Goal: Task Accomplishment & Management: Manage account settings

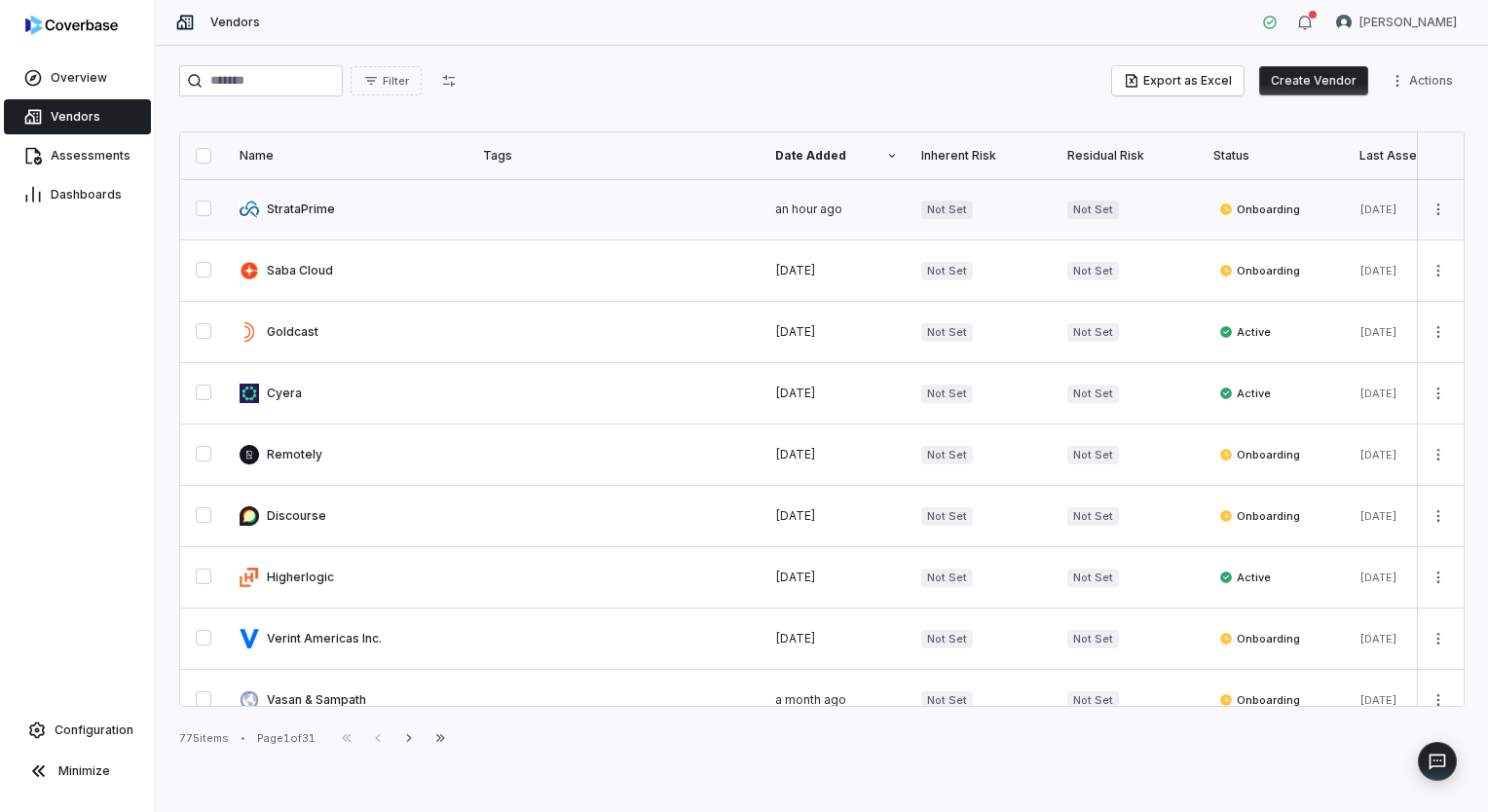
click at [264, 204] on link at bounding box center [349, 210] width 243 height 61
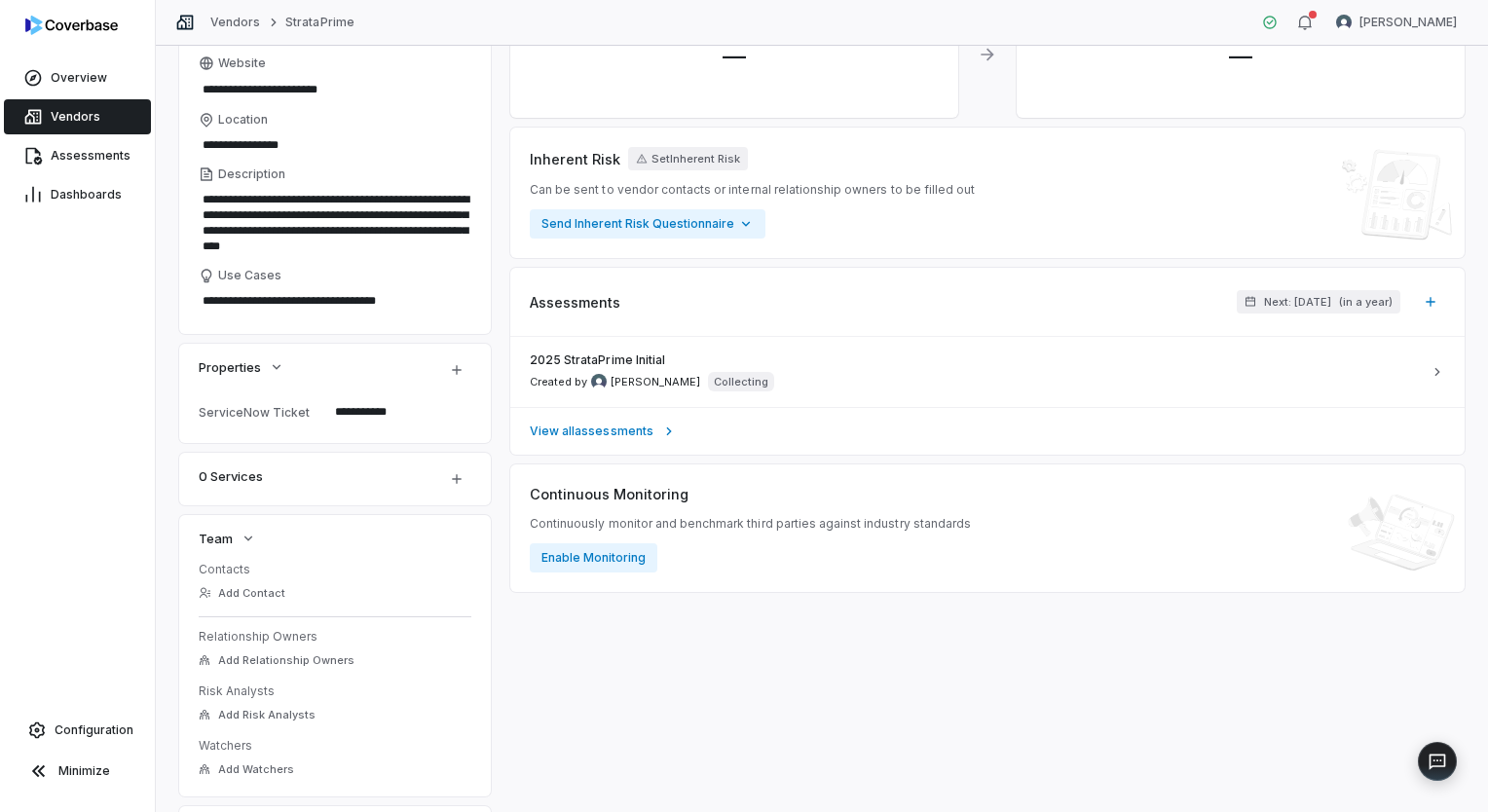
scroll to position [195, 0]
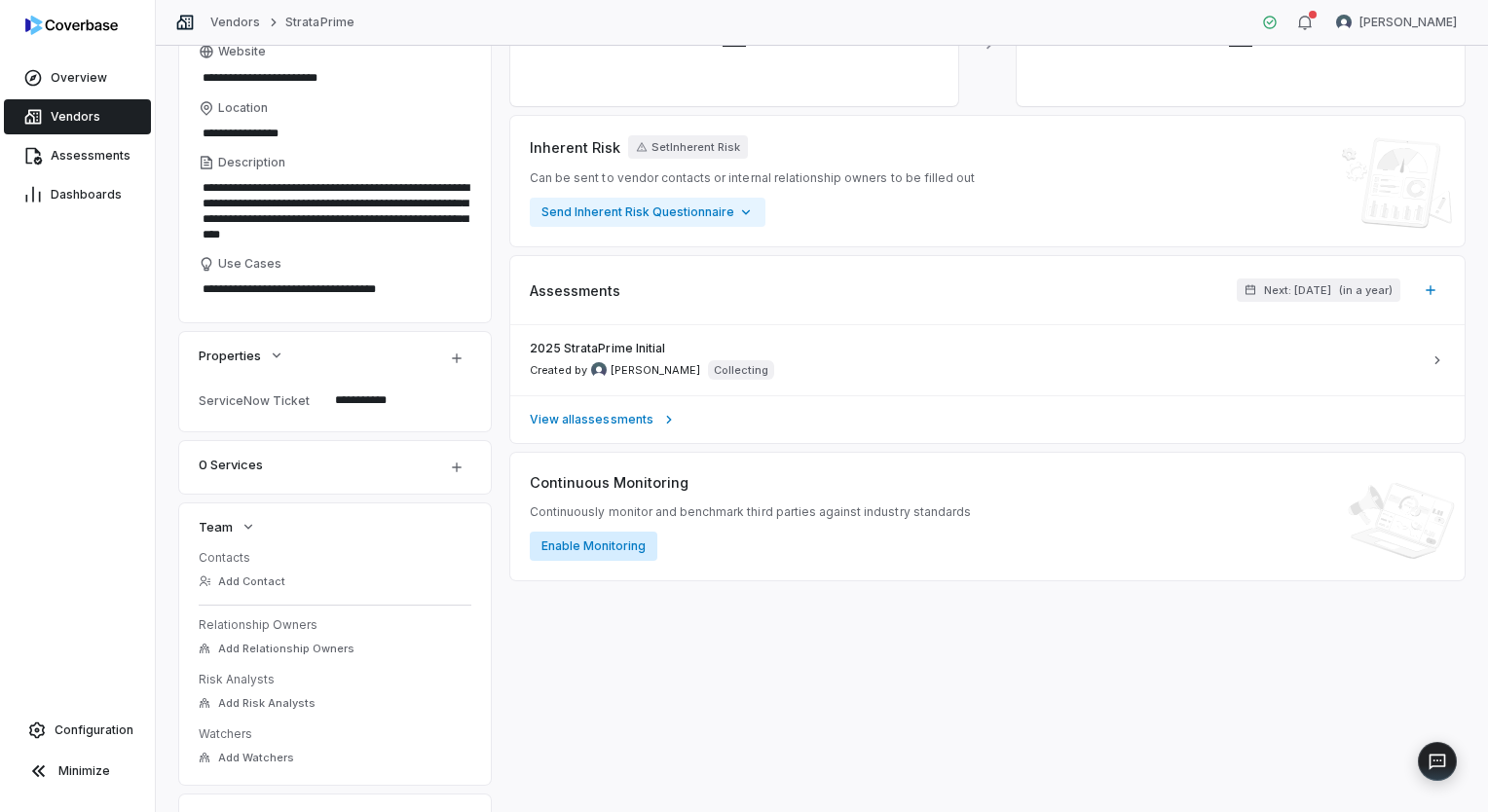
click at [608, 542] on button "Enable Monitoring" at bounding box center [593, 546] width 128 height 29
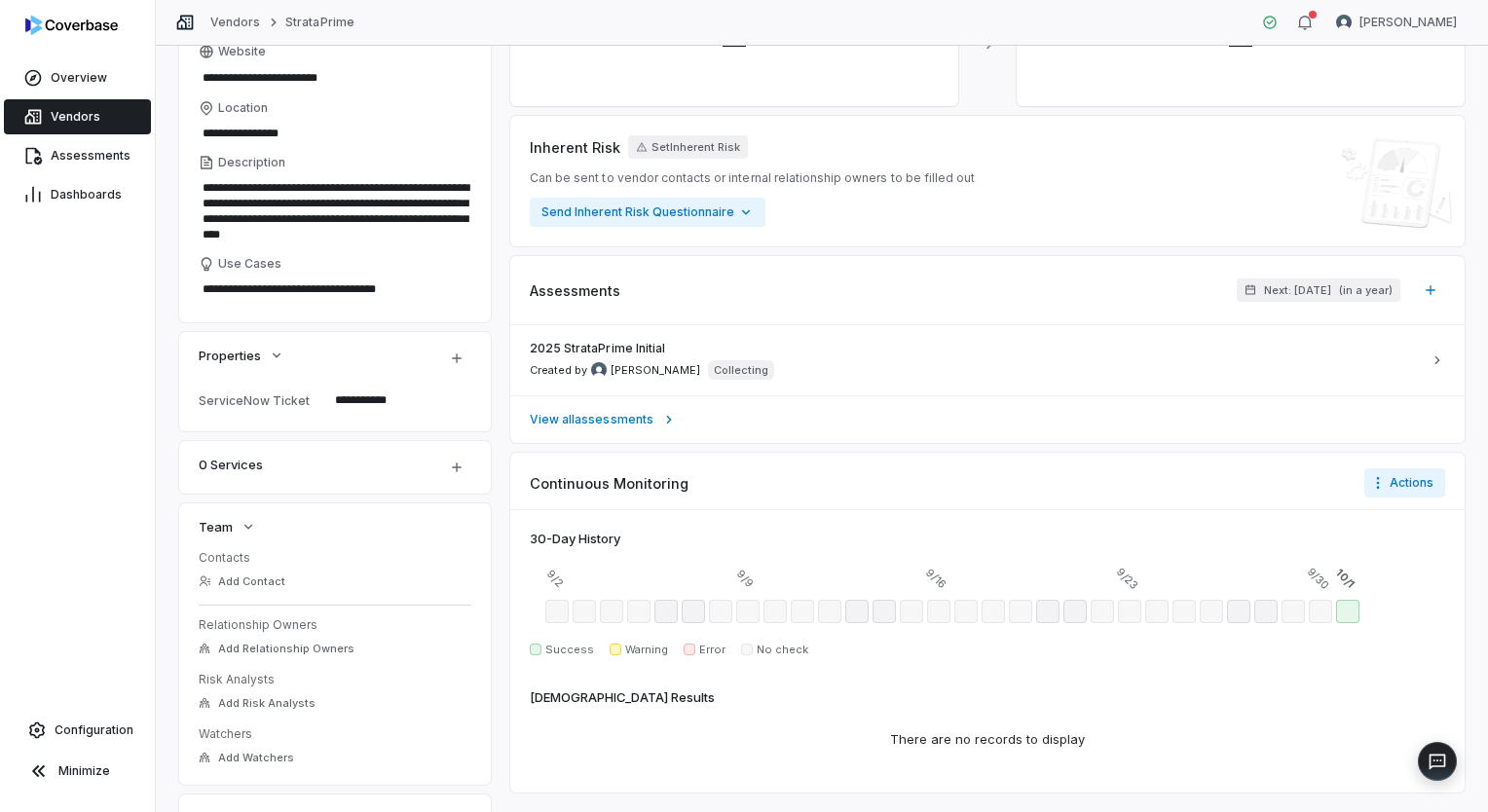
scroll to position [335, 0]
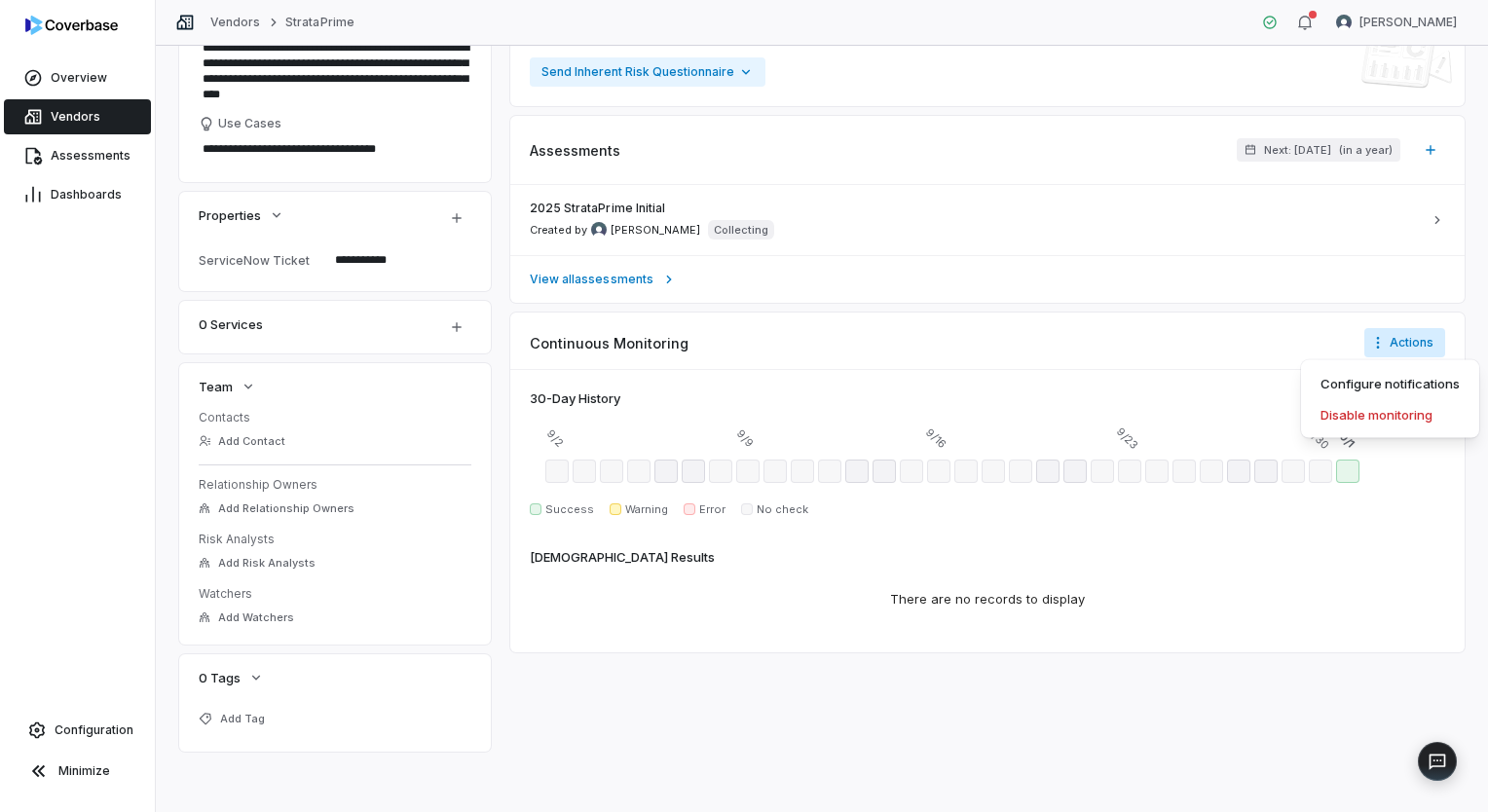
click at [1387, 337] on html "**********" at bounding box center [744, 406] width 1488 height 812
click at [1387, 380] on div "Configure notifications" at bounding box center [1390, 383] width 163 height 31
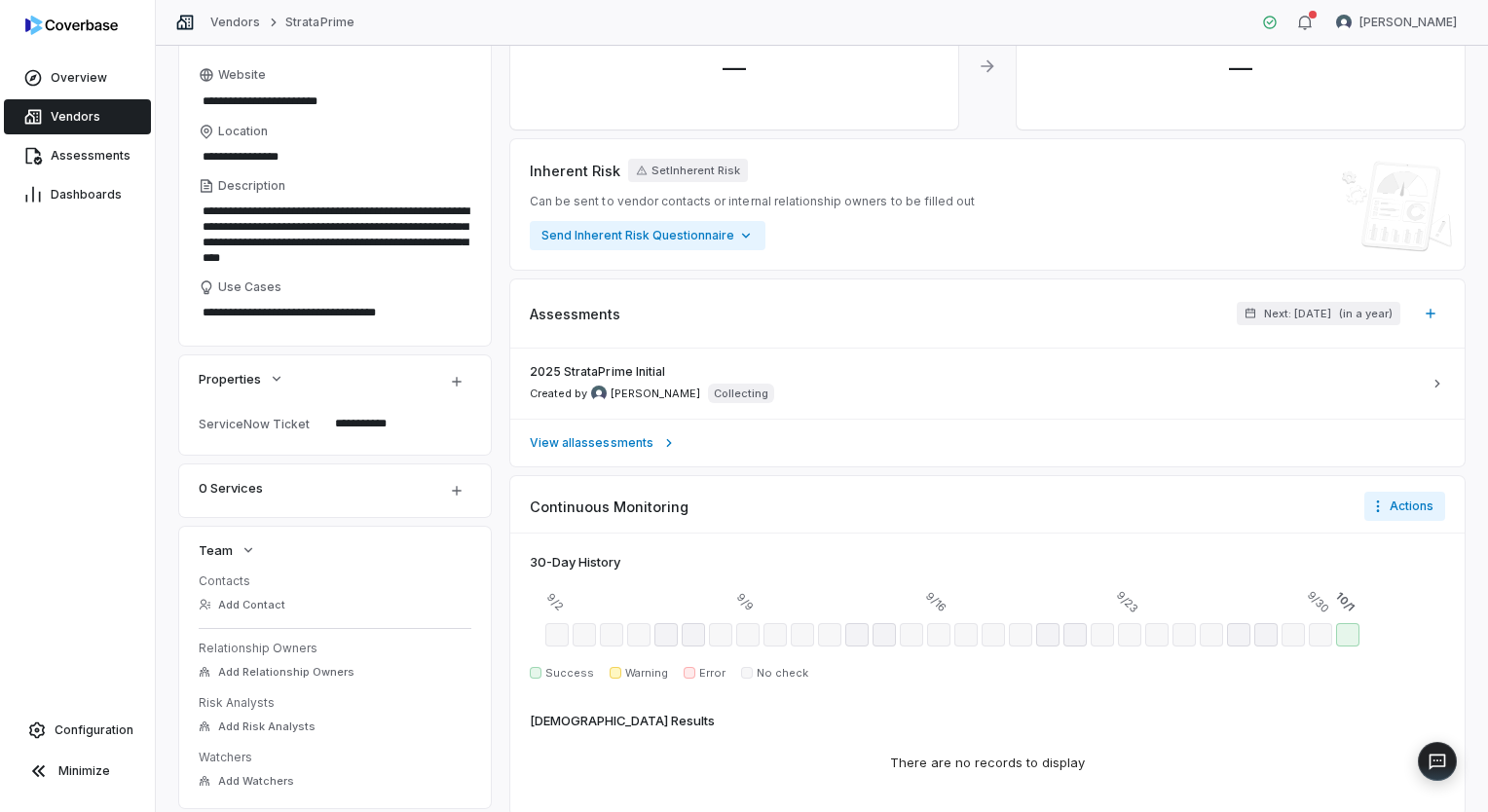
scroll to position [195, 0]
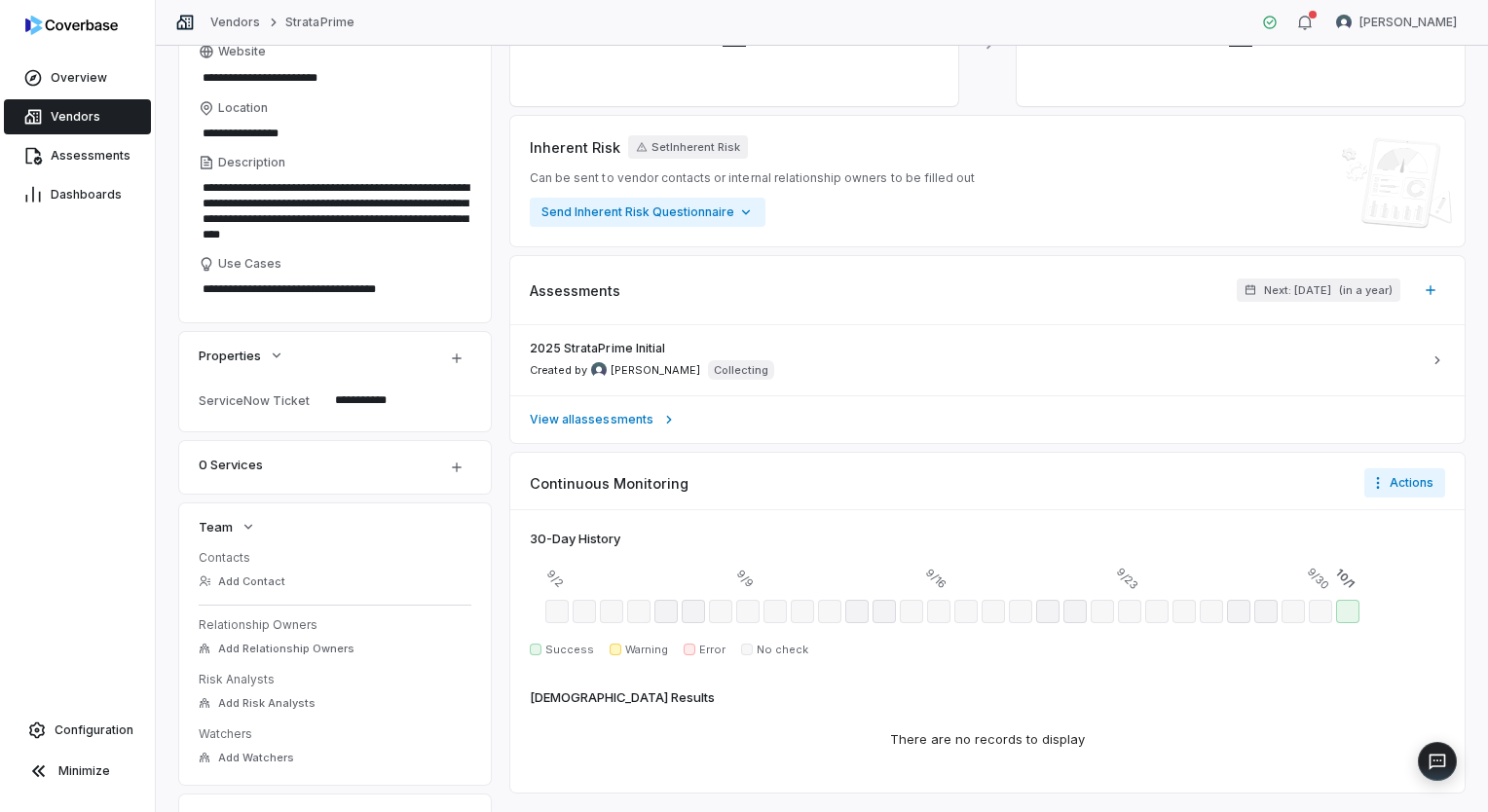
click at [63, 115] on span "Vendors" at bounding box center [76, 117] width 50 height 16
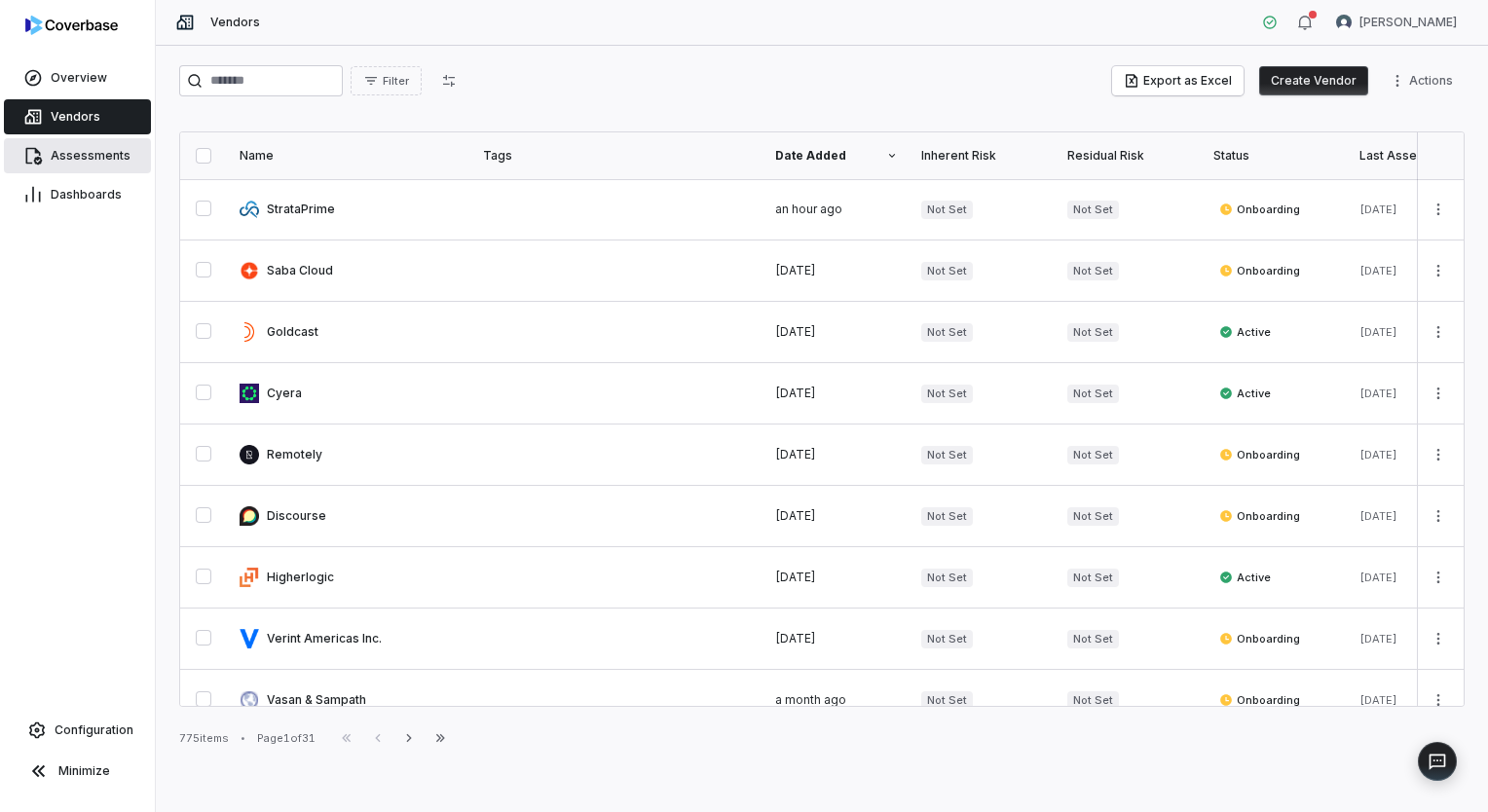
click at [88, 150] on span "Assessments" at bounding box center [90, 156] width 79 height 16
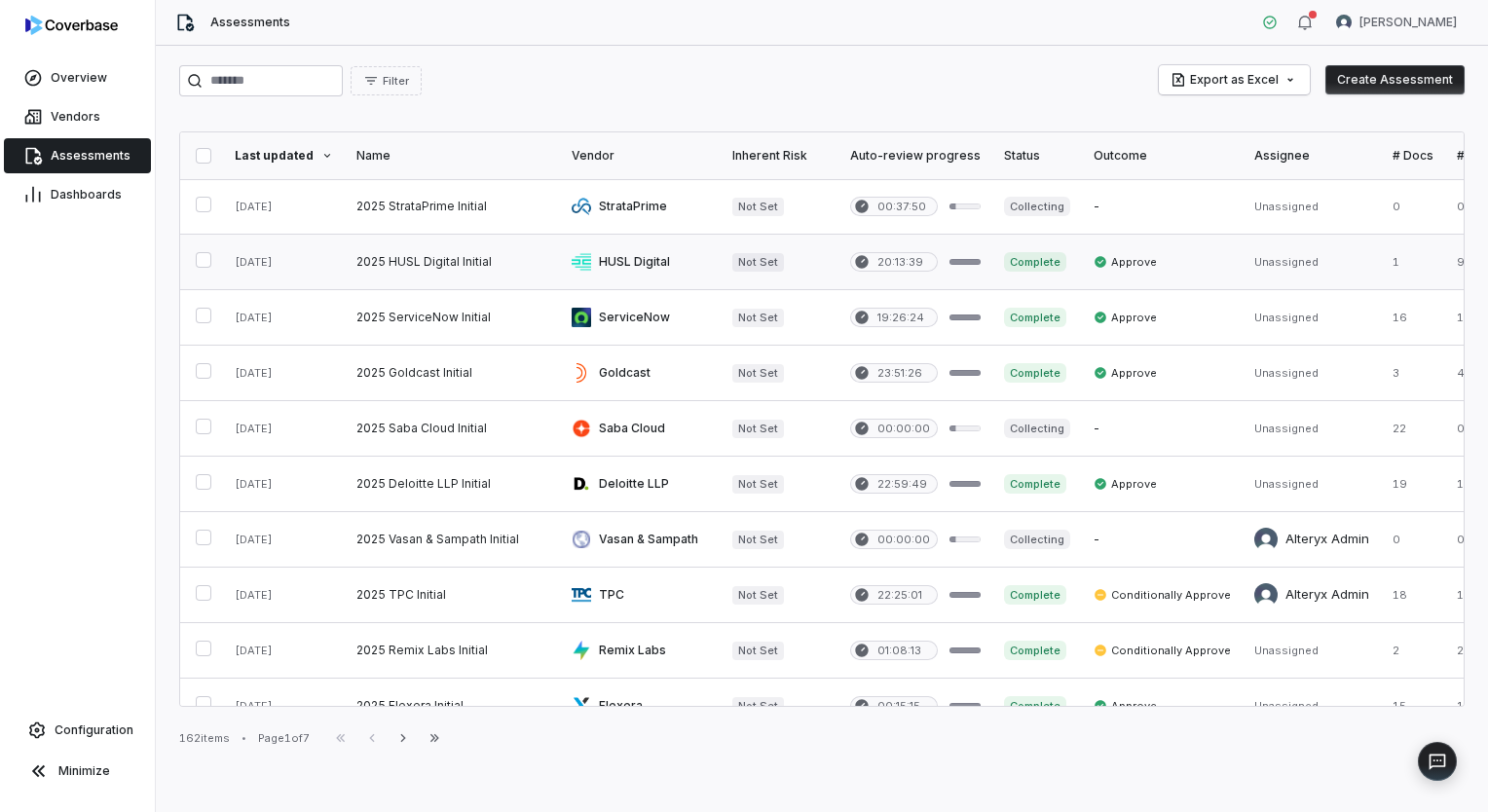
click at [380, 257] on link at bounding box center [451, 262] width 215 height 55
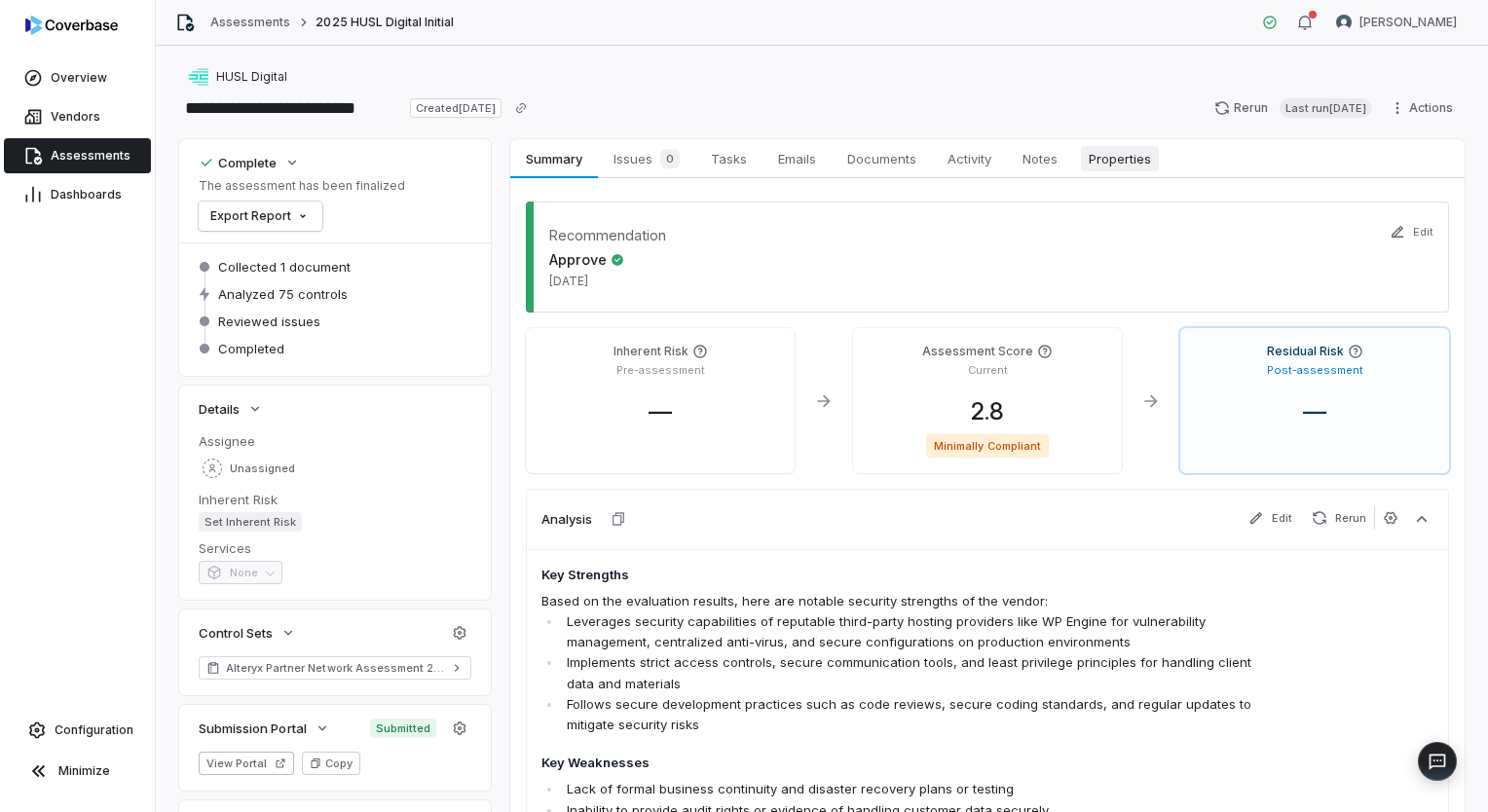
click at [1111, 158] on span "Properties" at bounding box center [1119, 159] width 77 height 25
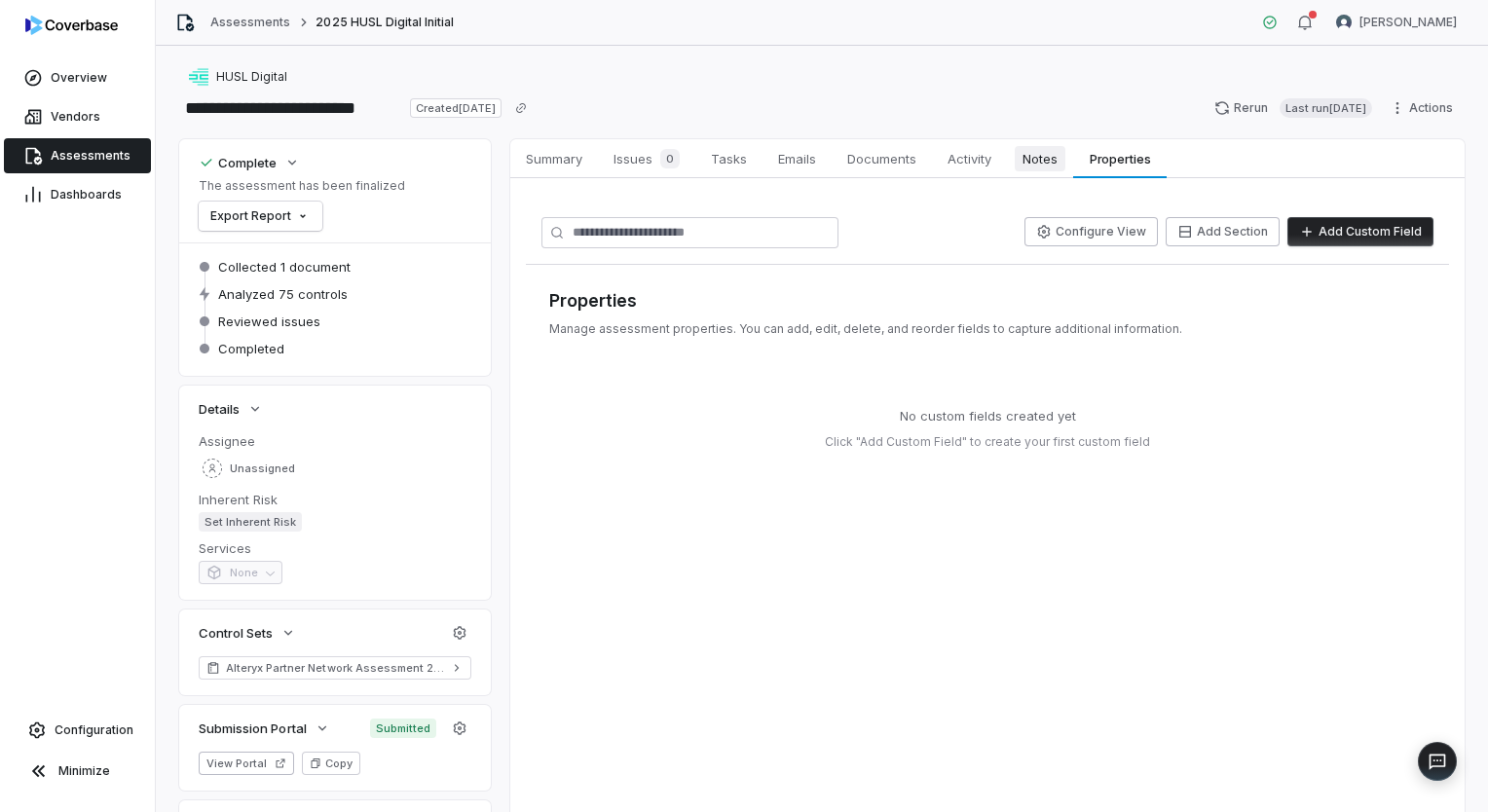
click at [1054, 153] on span "Notes" at bounding box center [1041, 159] width 51 height 25
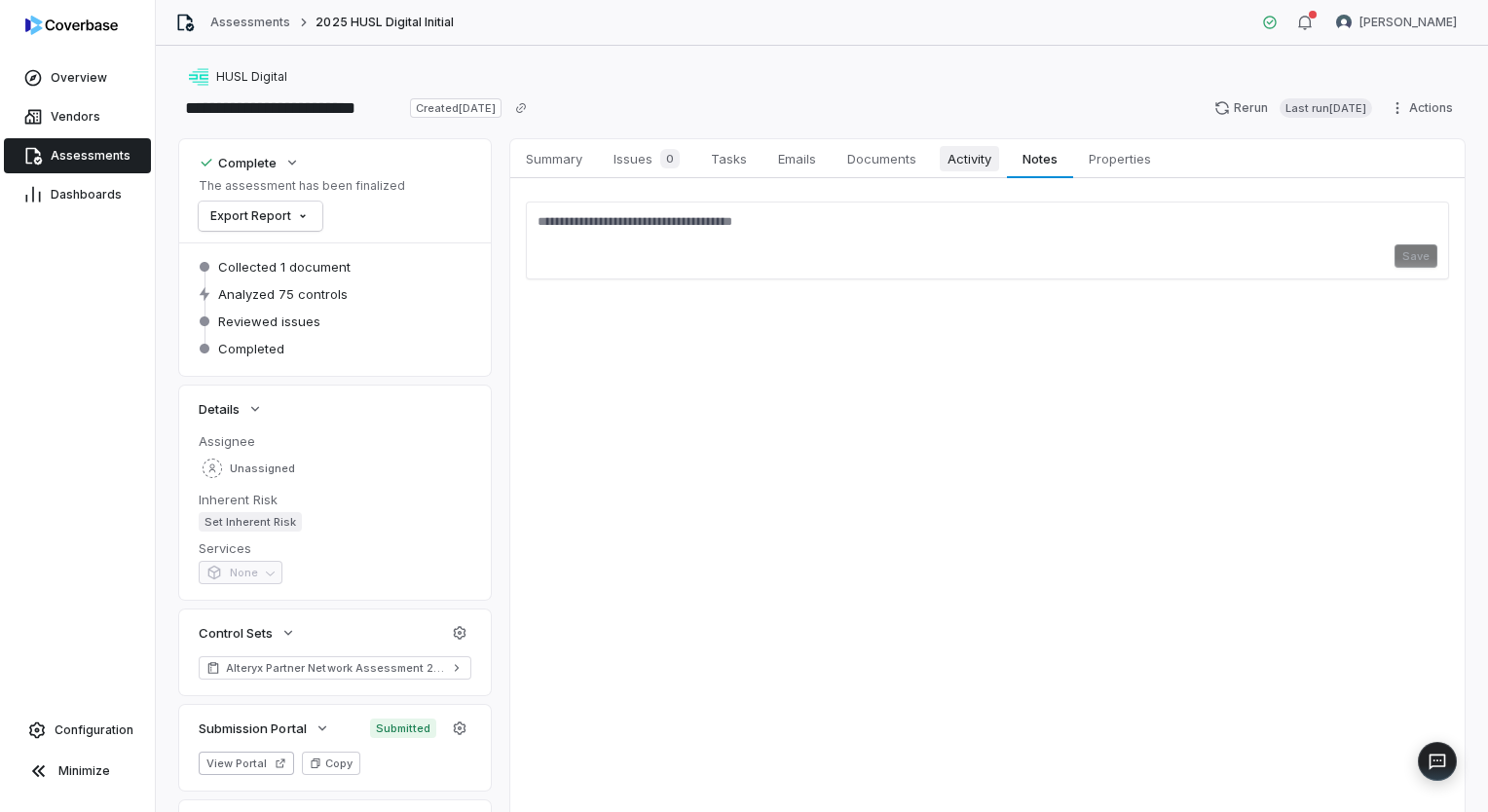
click at [973, 154] on span "Activity" at bounding box center [969, 159] width 60 height 25
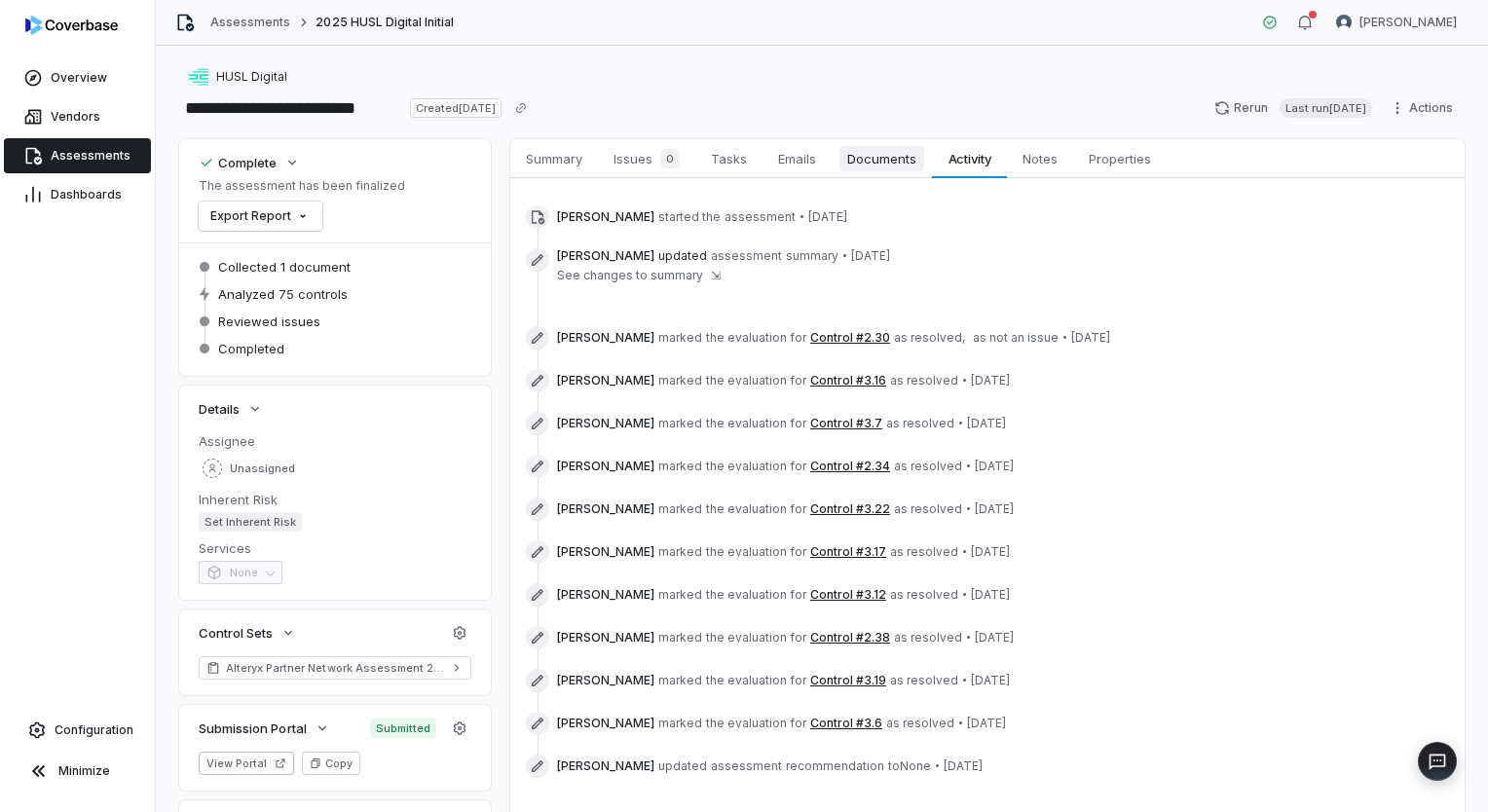
click at [844, 156] on span "Documents" at bounding box center [882, 159] width 84 height 25
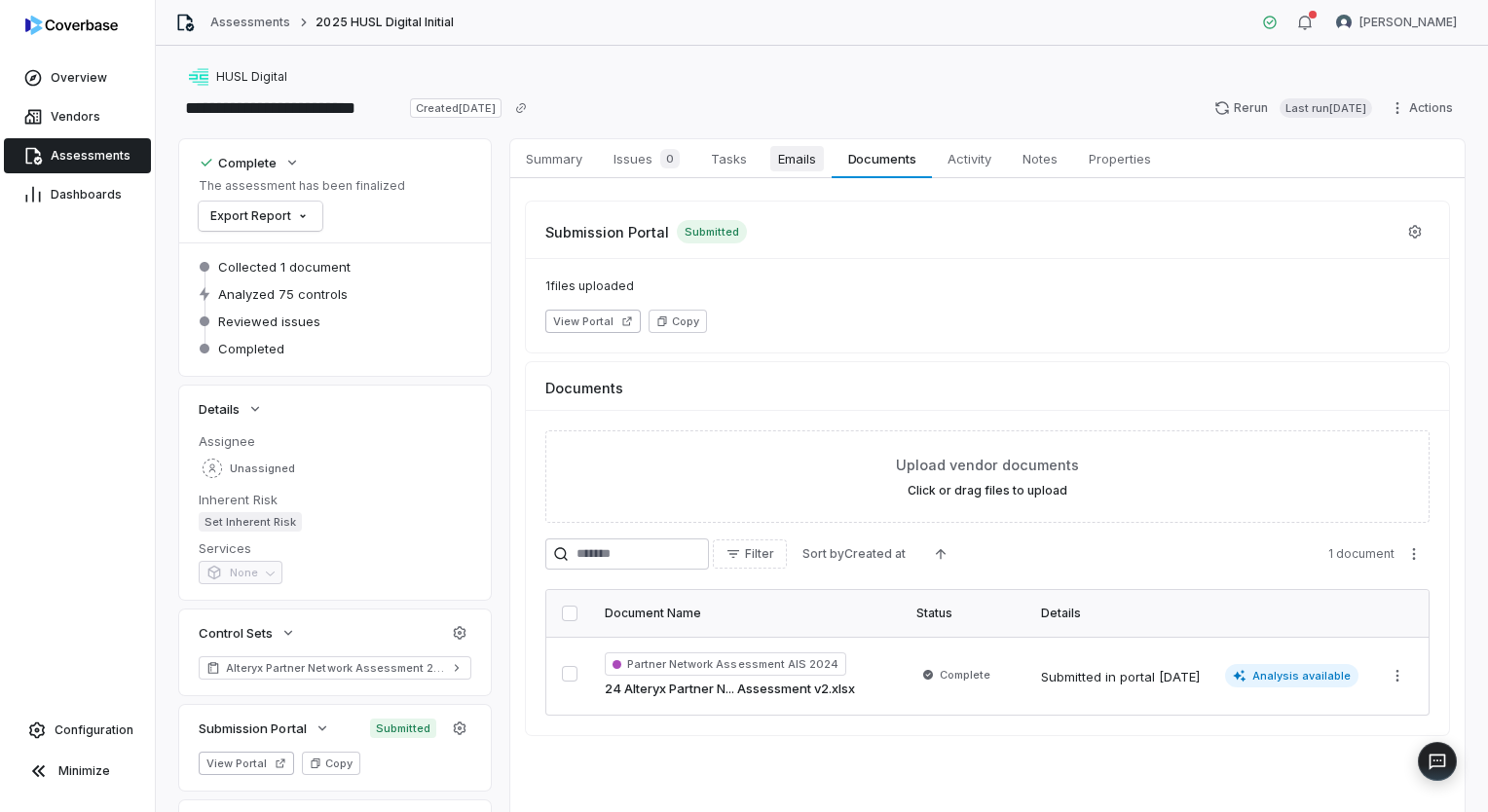
click at [792, 155] on span "Emails" at bounding box center [796, 159] width 54 height 25
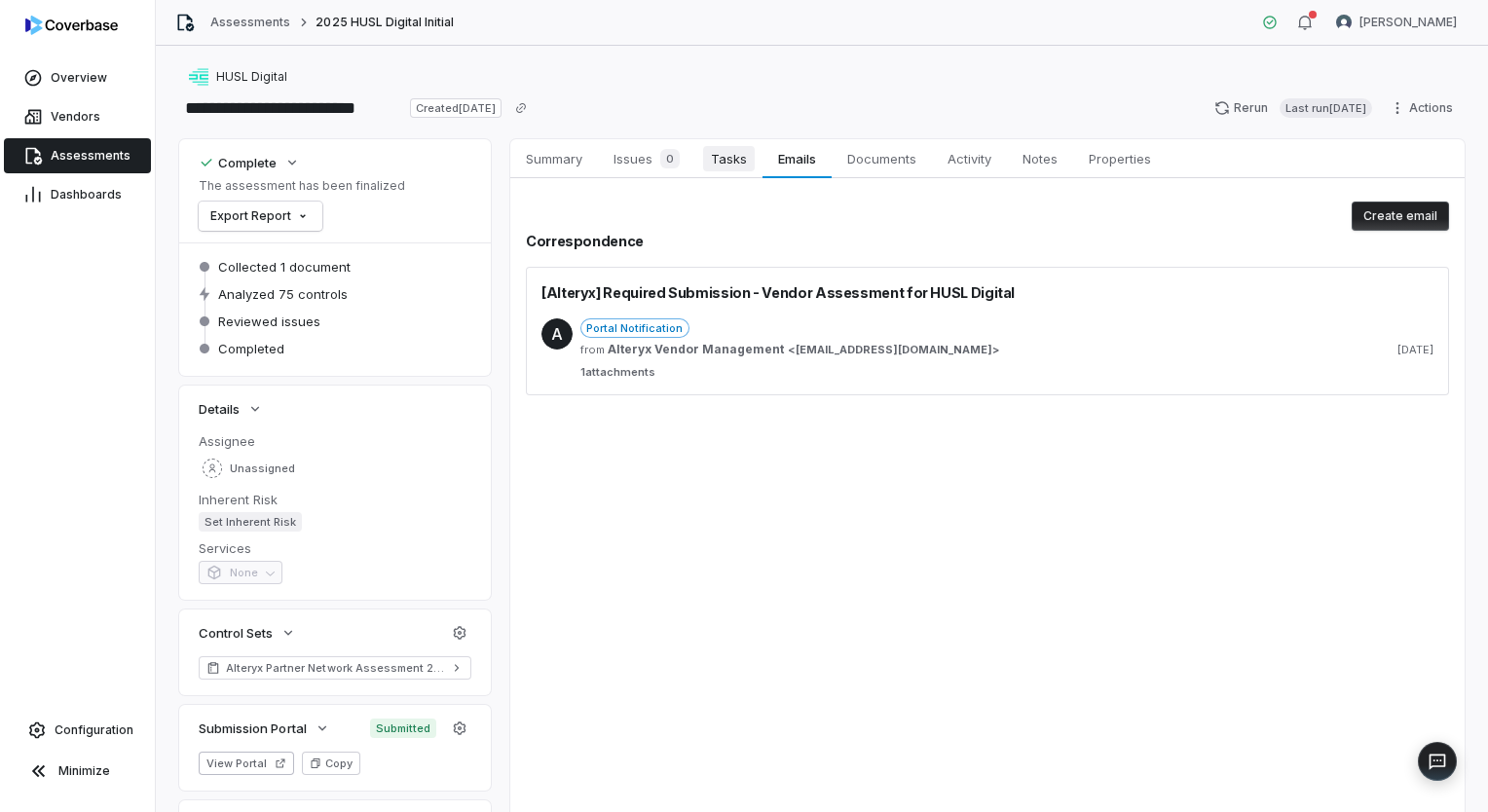
click at [730, 154] on span "Tasks" at bounding box center [729, 159] width 52 height 25
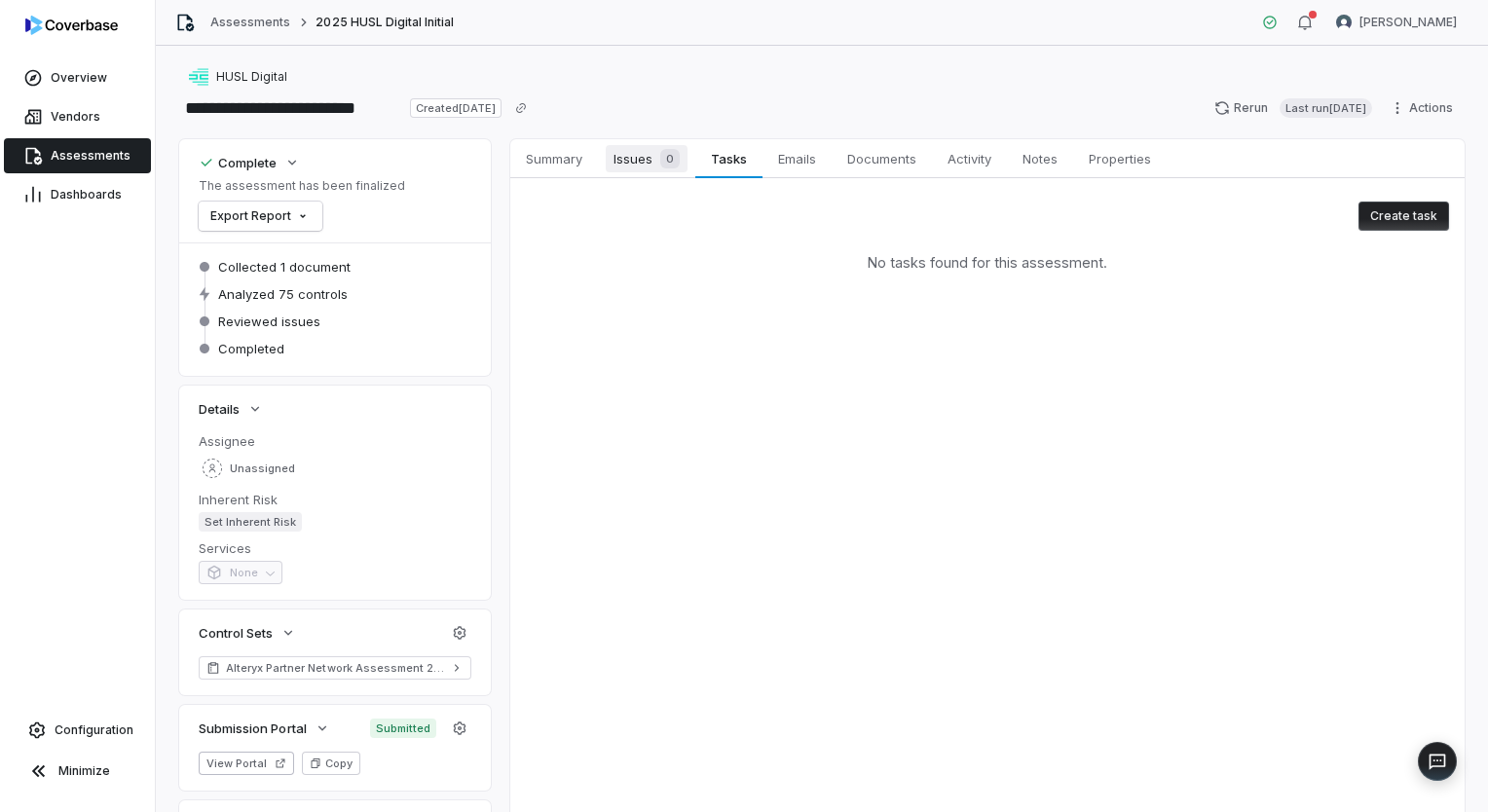
click at [627, 158] on span "Issues 0" at bounding box center [646, 159] width 81 height 27
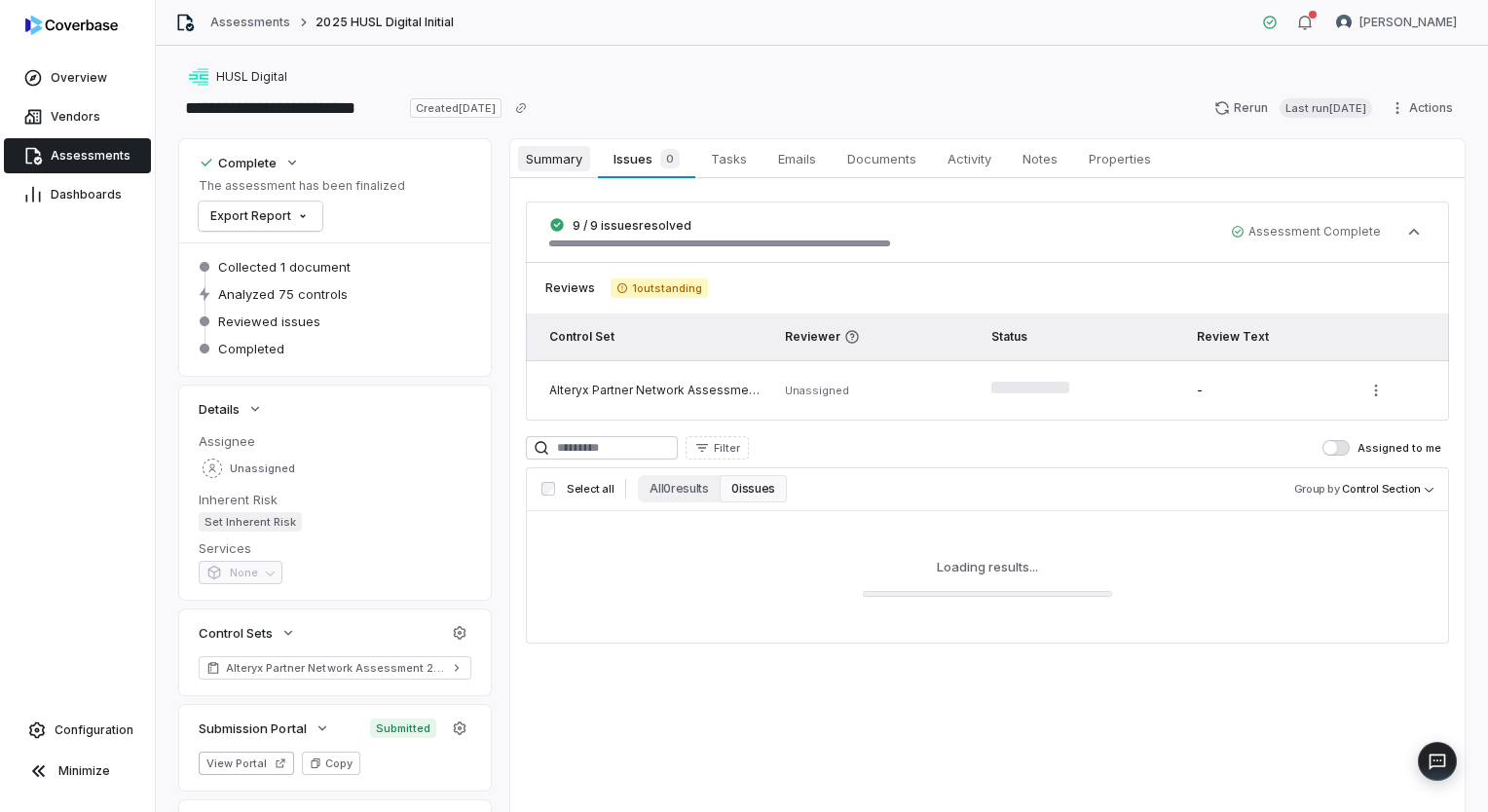
click at [529, 159] on span "Summary" at bounding box center [553, 159] width 72 height 25
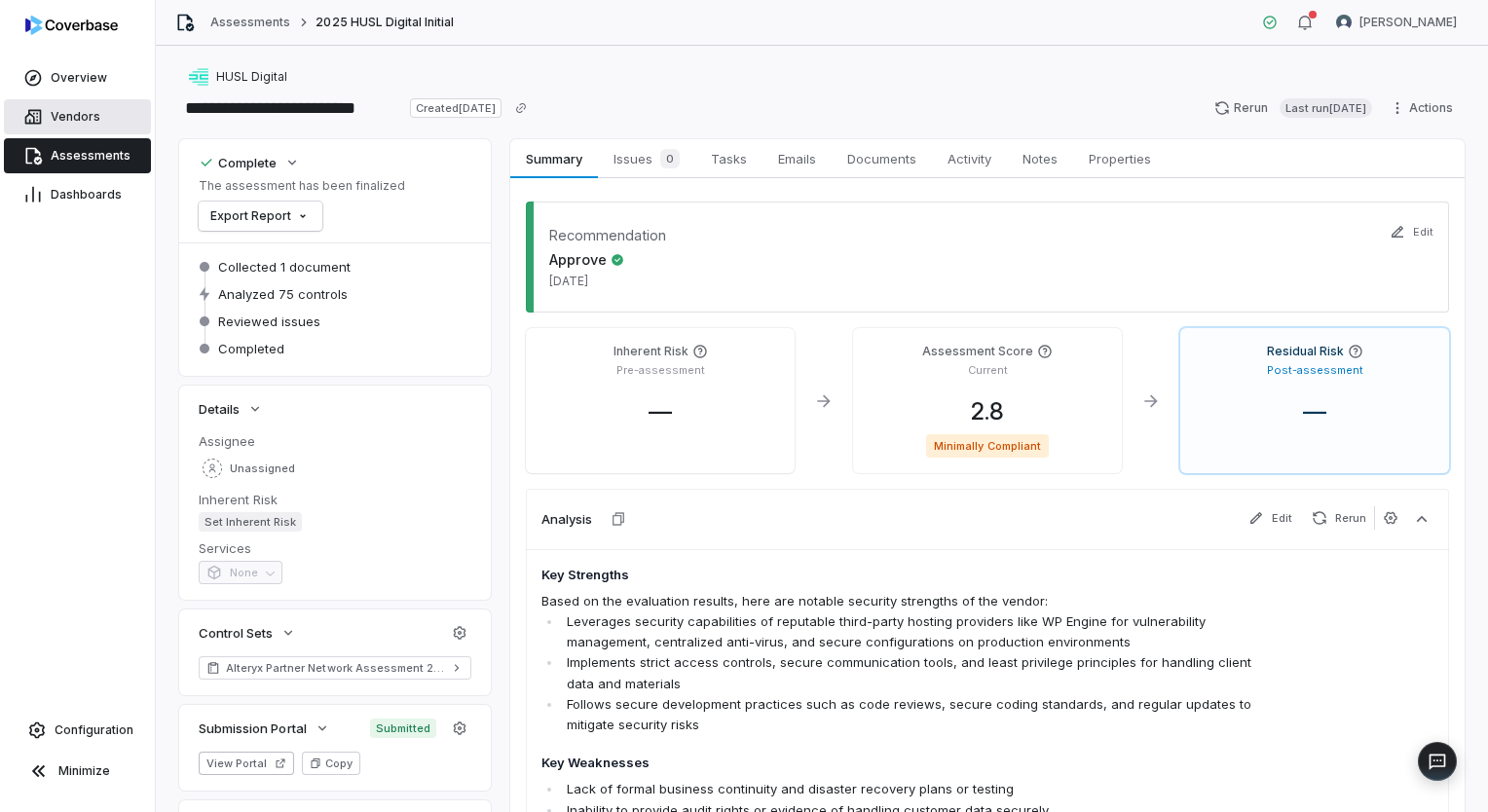
click at [81, 115] on span "Vendors" at bounding box center [76, 117] width 50 height 16
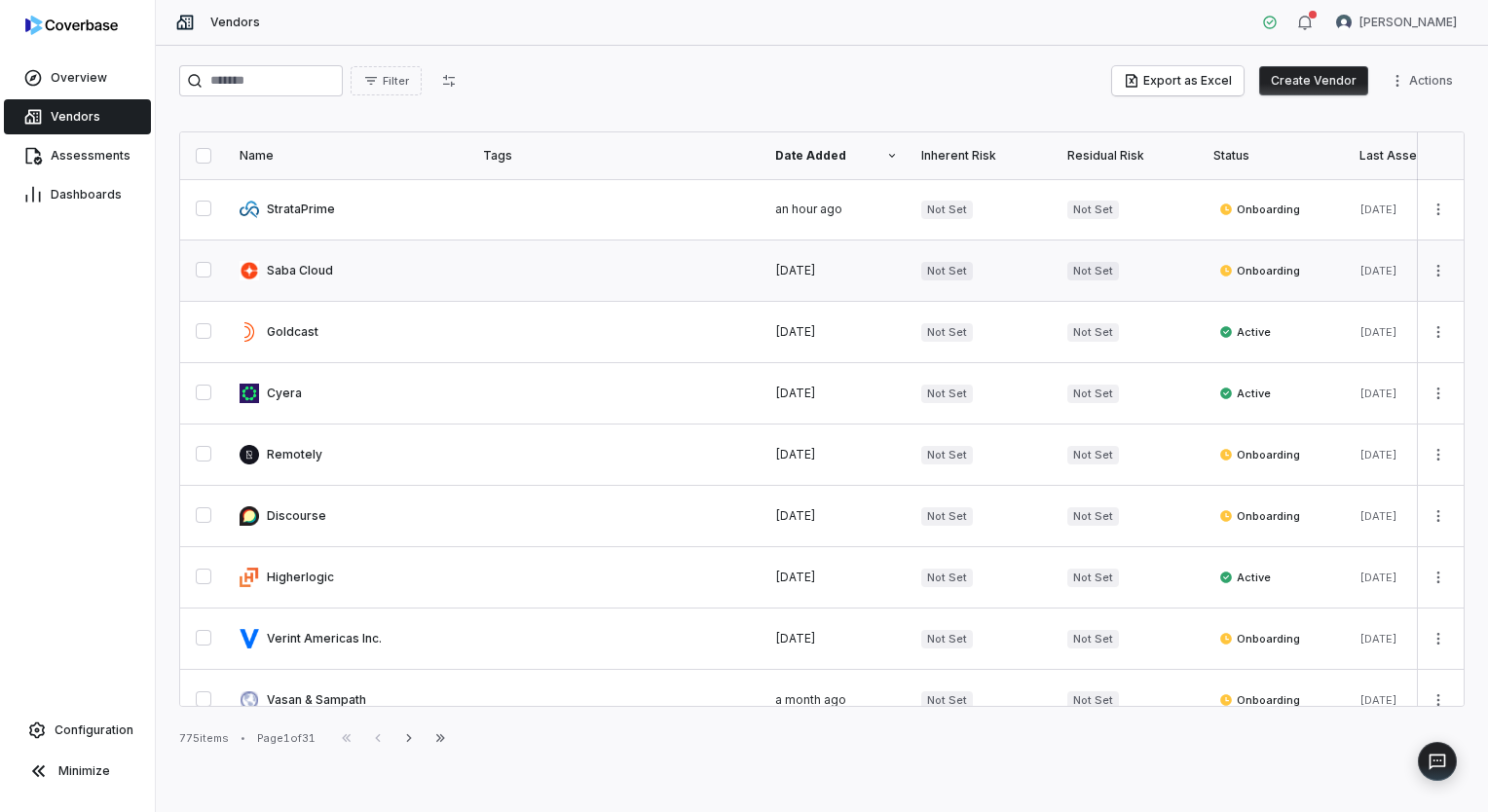
click at [349, 271] on link at bounding box center [349, 271] width 243 height 61
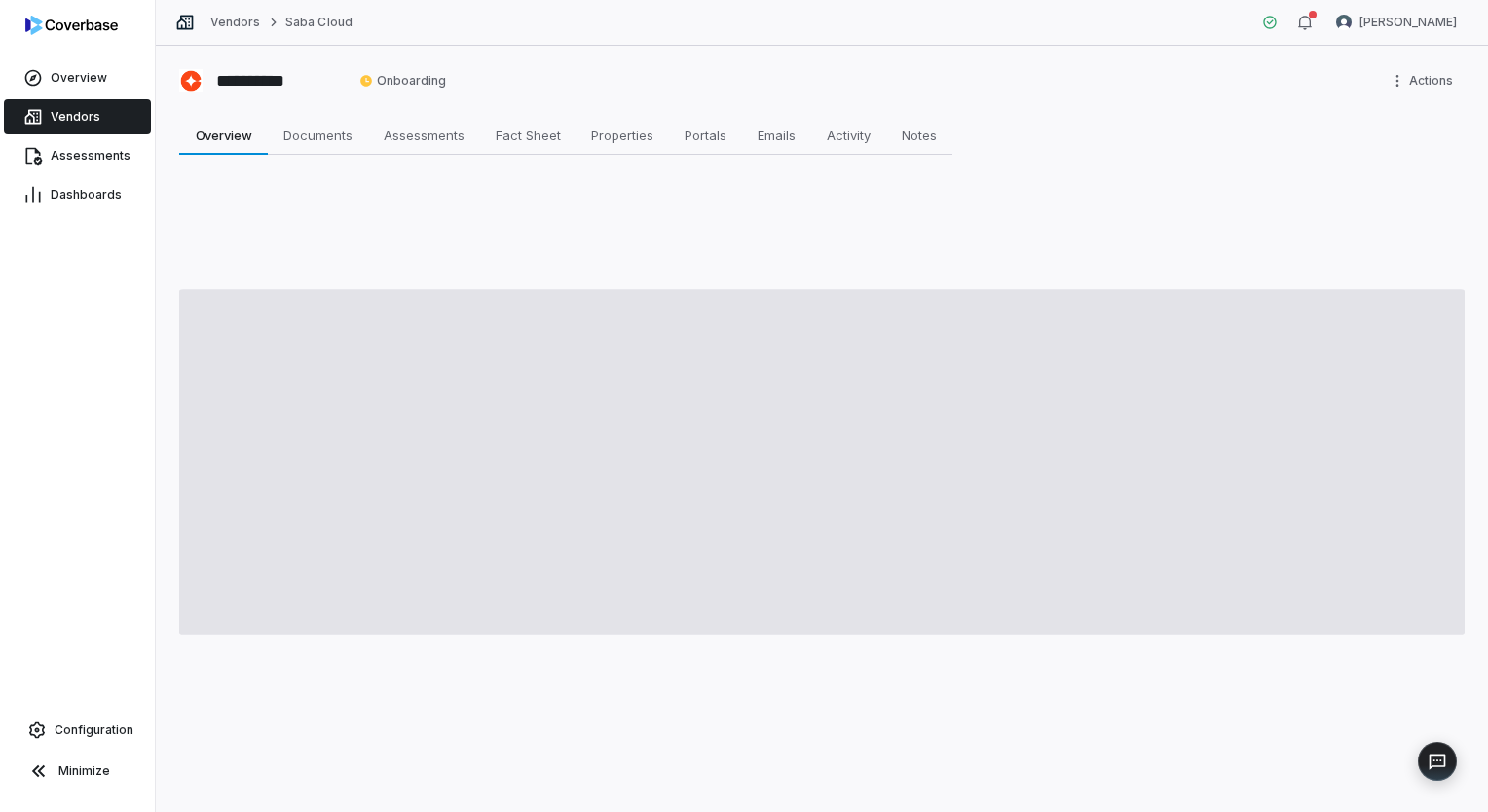
type textarea "*"
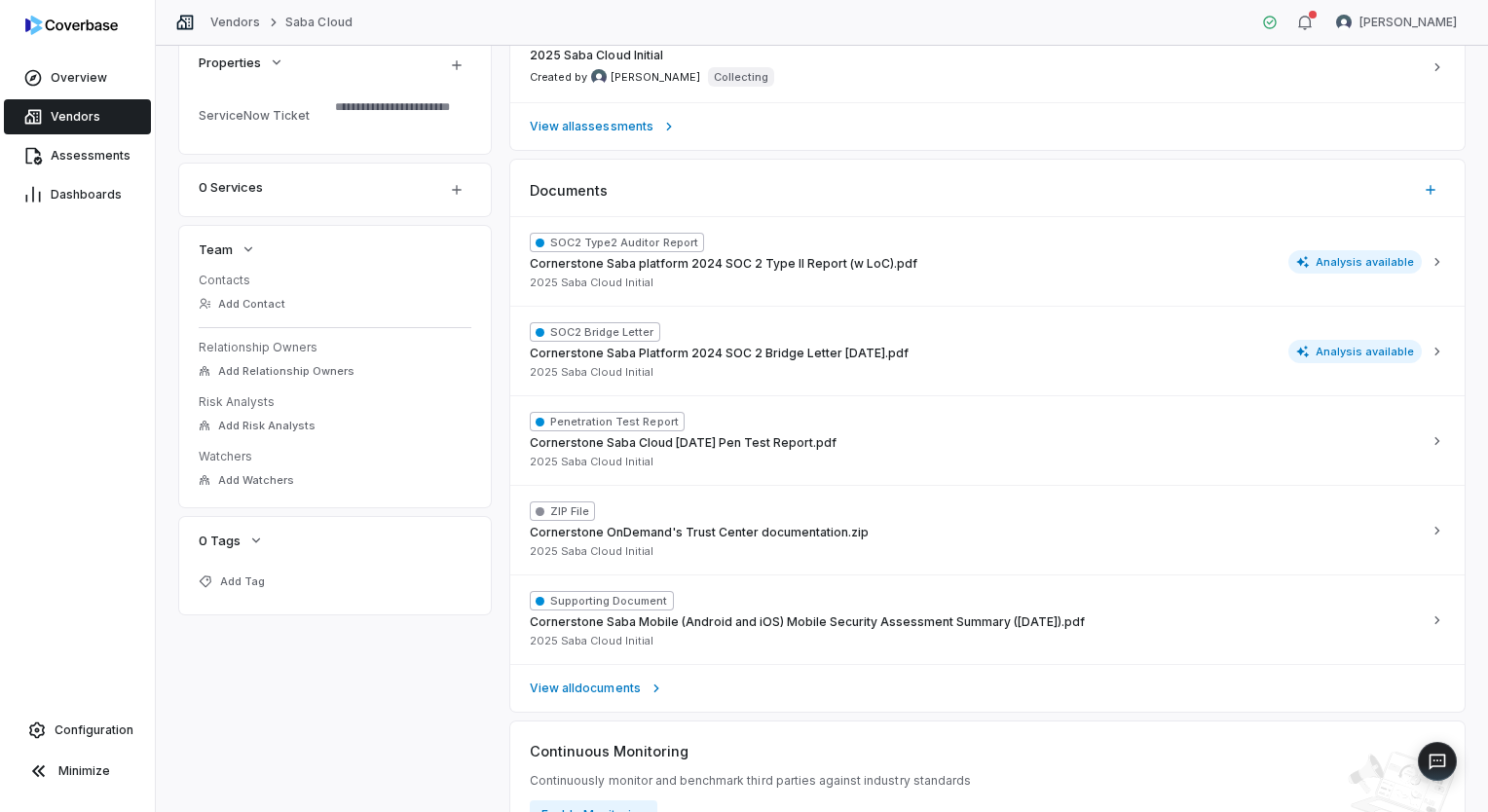
scroll to position [584, 0]
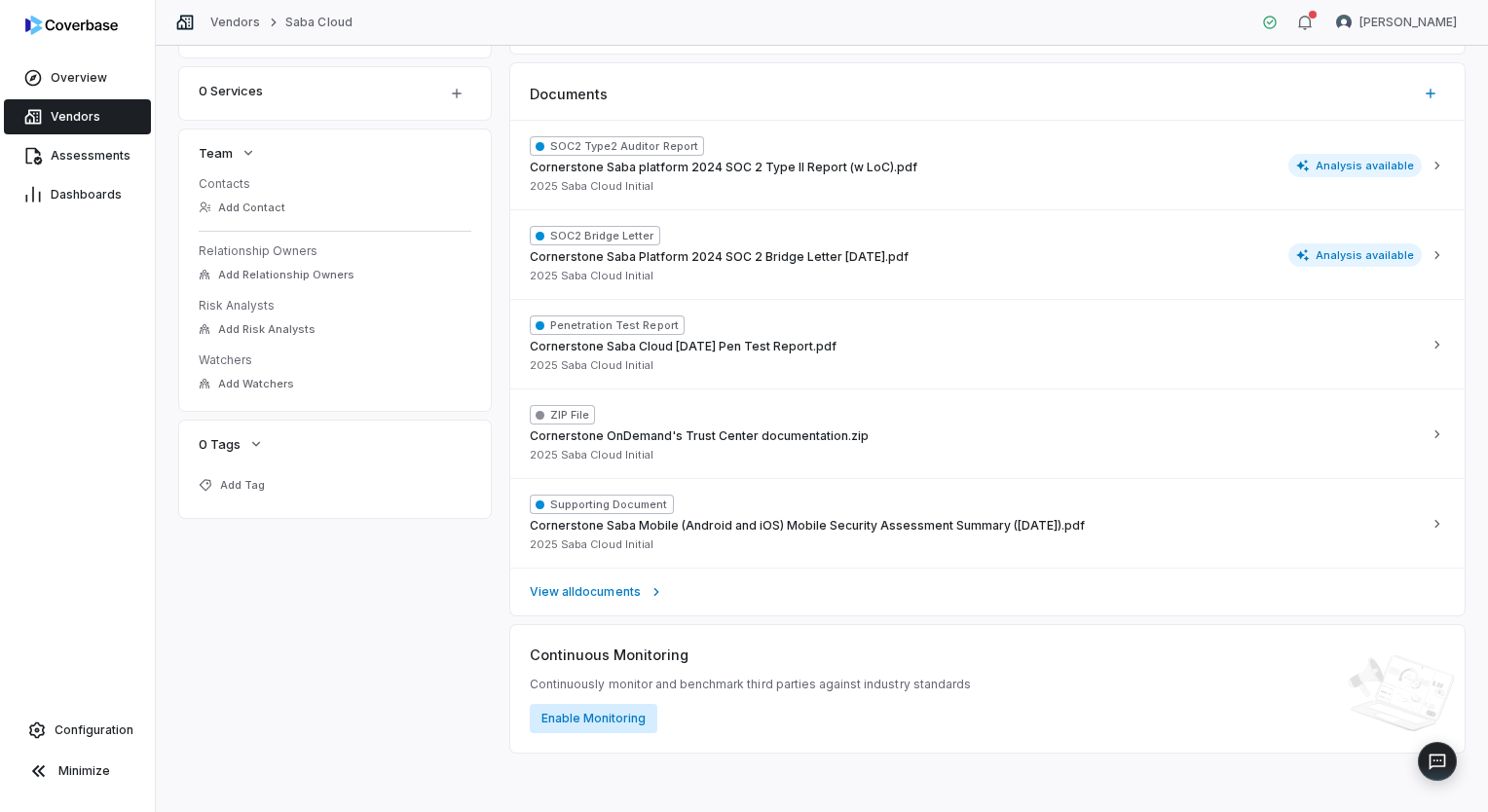
click at [595, 715] on button "Enable Monitoring" at bounding box center [593, 719] width 128 height 29
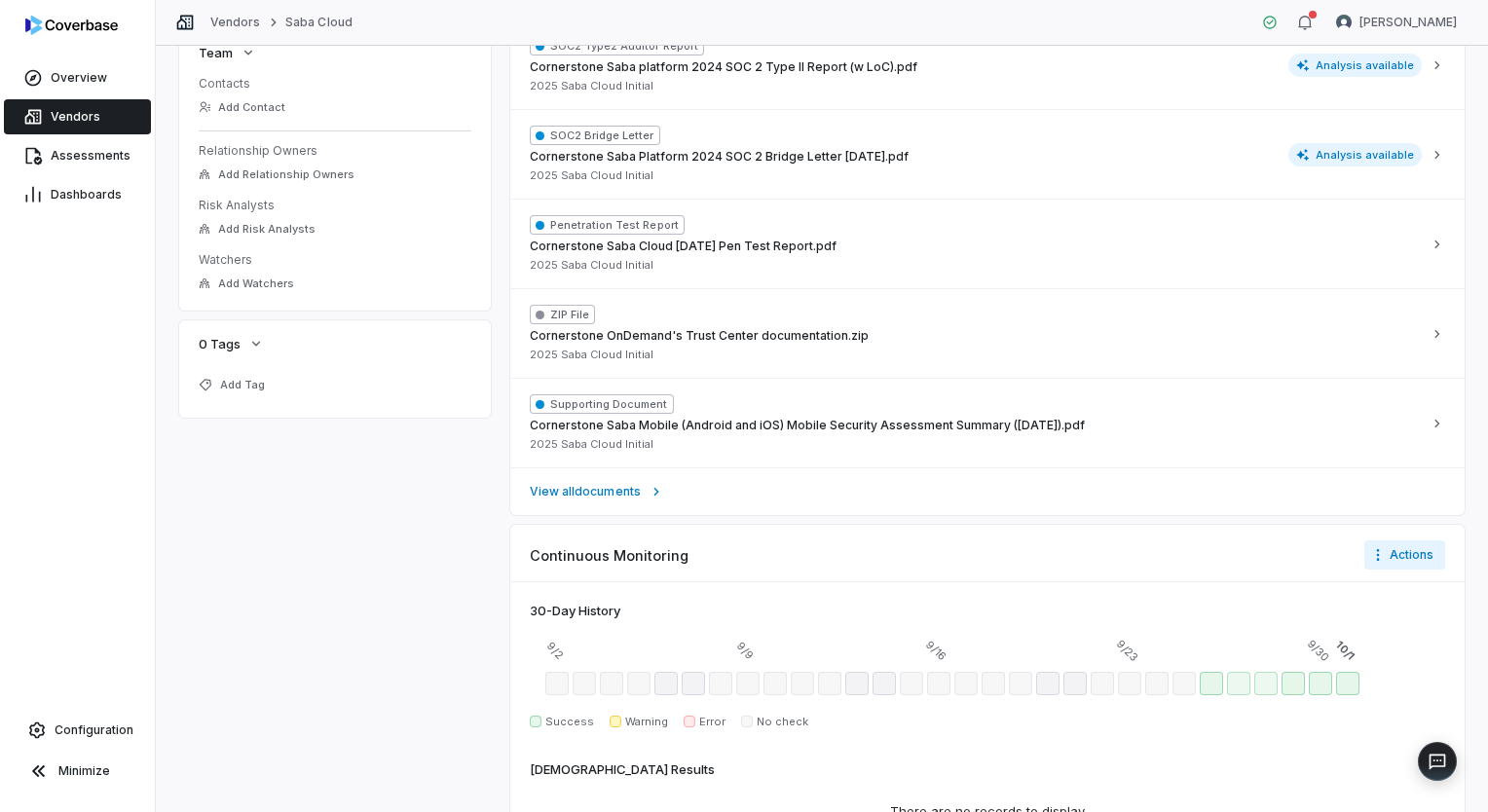
scroll to position [795, 0]
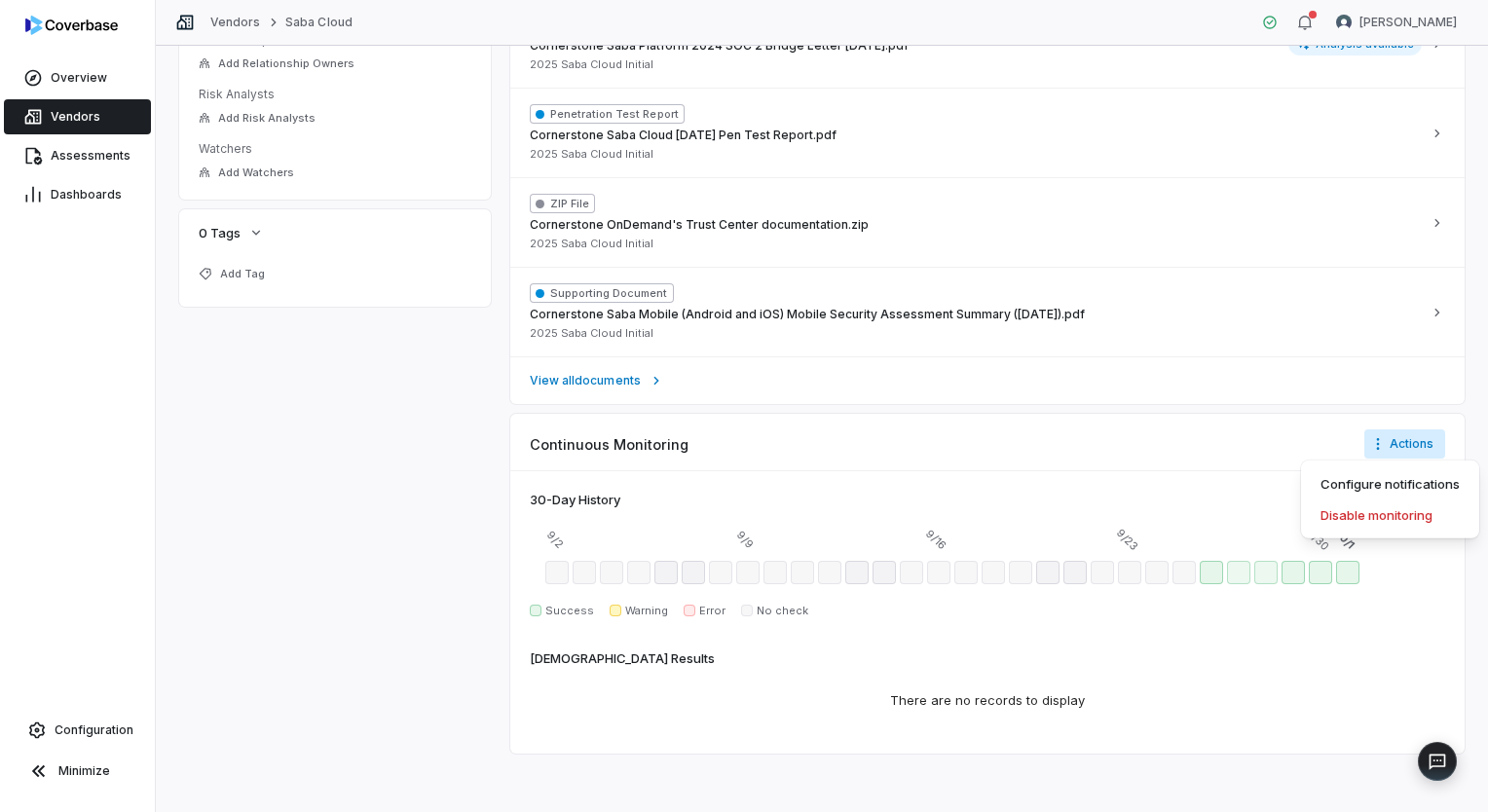
click at [1363, 442] on html "**********" at bounding box center [744, 406] width 1488 height 812
click at [1371, 481] on div "Configure notifications" at bounding box center [1390, 484] width 163 height 31
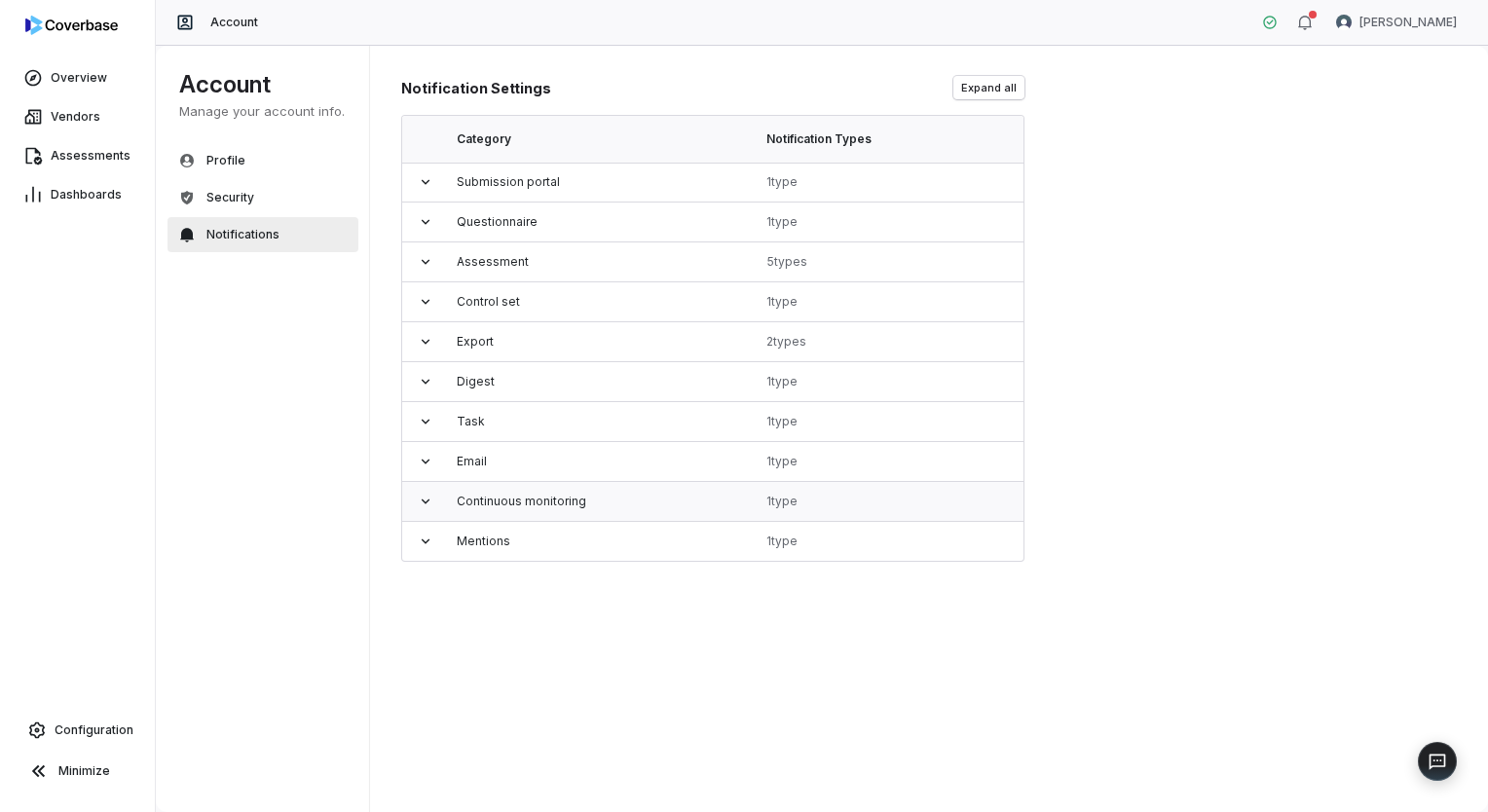
click at [425, 508] on td at bounding box center [424, 501] width 43 height 40
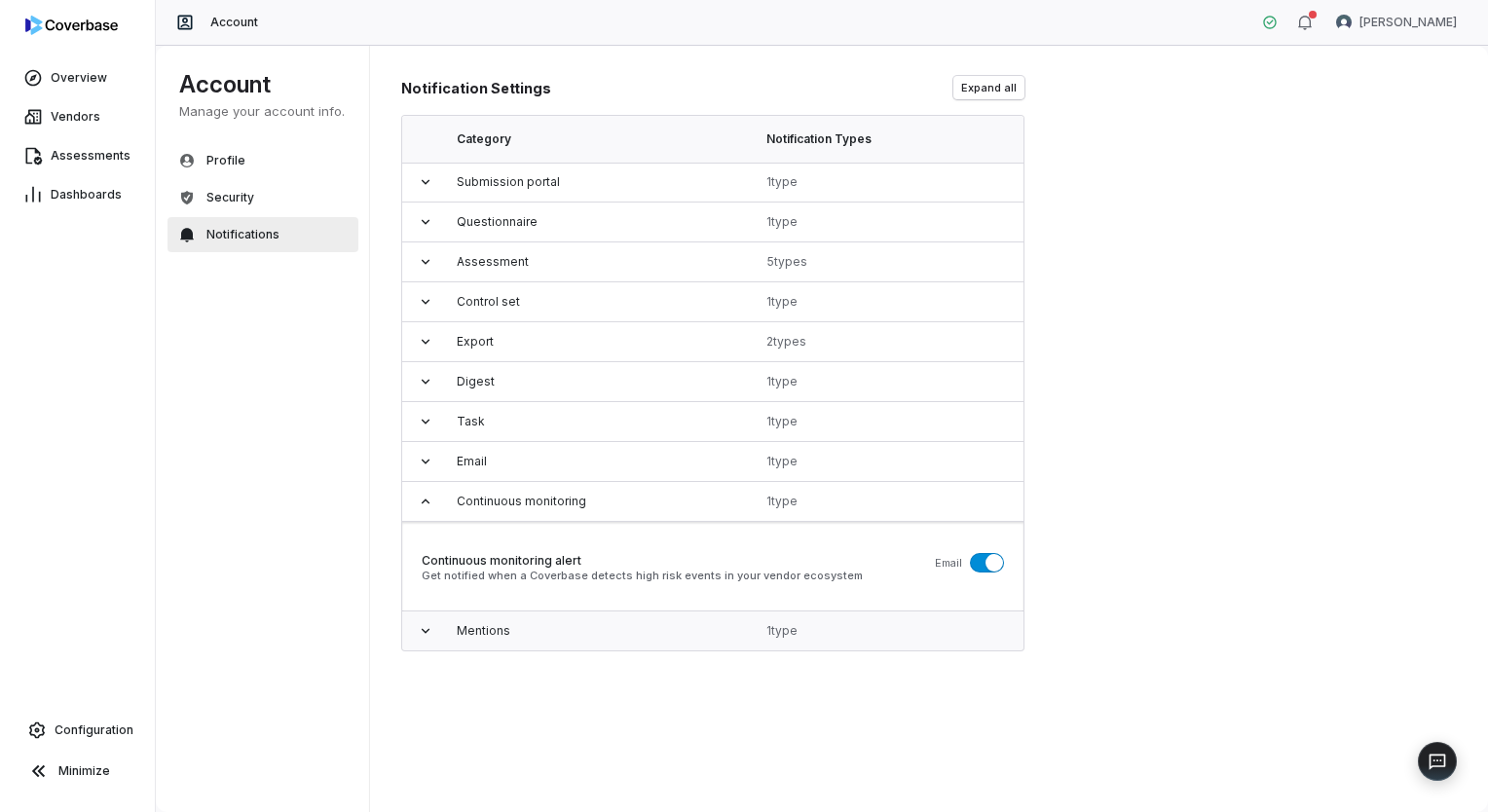
click at [426, 633] on icon at bounding box center [426, 631] width 16 height 16
click at [85, 106] on link "Vendors" at bounding box center [77, 117] width 147 height 35
